Goal: Task Accomplishment & Management: Manage account settings

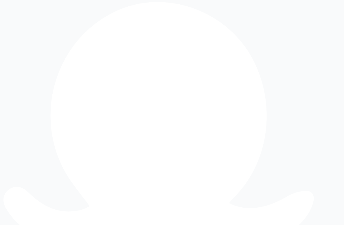
drag, startPoint x: 196, startPoint y: 83, endPoint x: 138, endPoint y: 79, distance: 58.0
type input "**********"
